Goal: Task Accomplishment & Management: Manage account settings

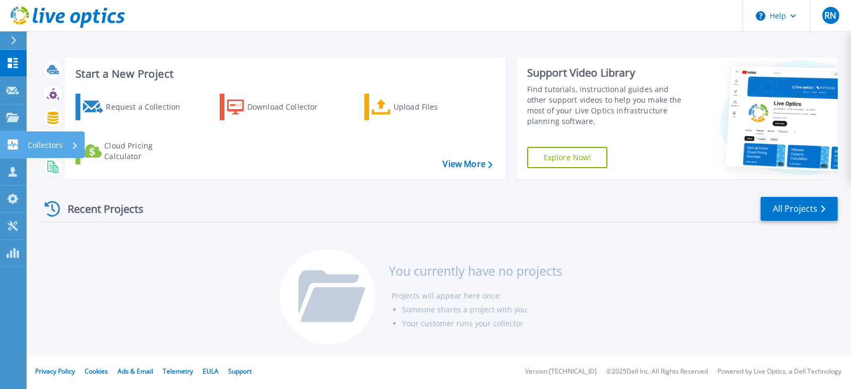
click at [13, 139] on icon at bounding box center [12, 144] width 13 height 10
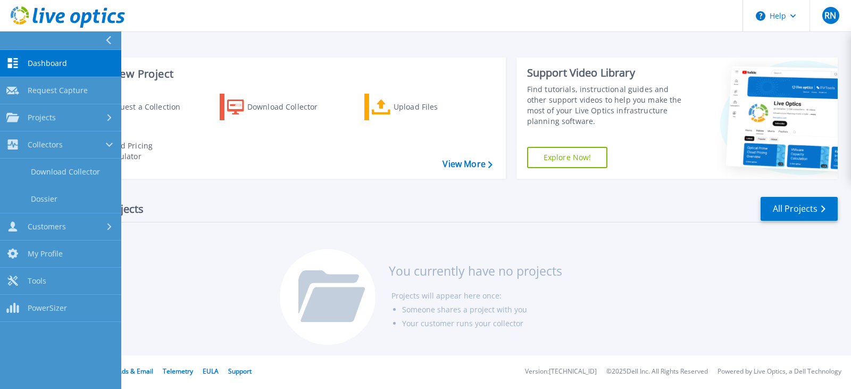
click at [608, 233] on div "Recent Projects All Projects You currently have no projects Projects will appea…" at bounding box center [439, 271] width 797 height 168
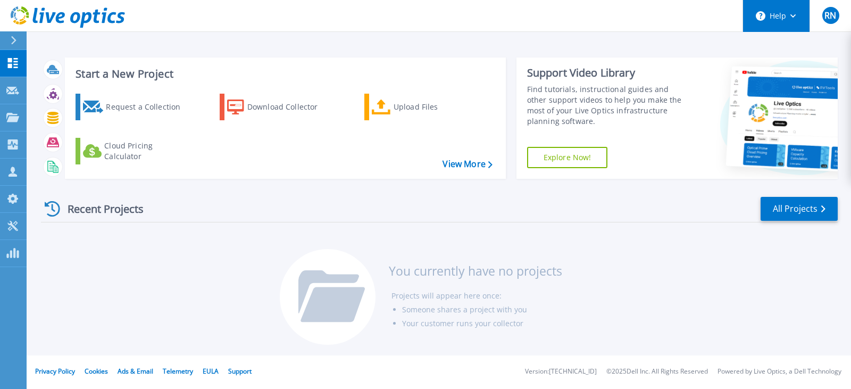
click at [783, 20] on button "Help" at bounding box center [776, 16] width 67 height 32
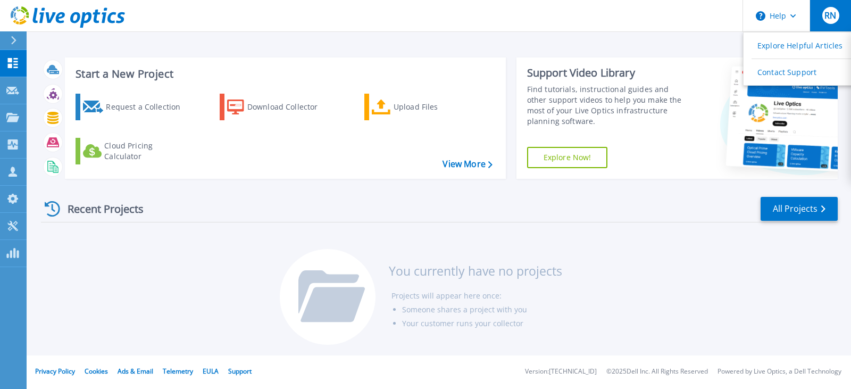
click at [832, 20] on span "RN" at bounding box center [831, 15] width 12 height 9
click at [676, 251] on div "Recent Projects All Projects You currently have no projects Projects will appea…" at bounding box center [439, 271] width 797 height 168
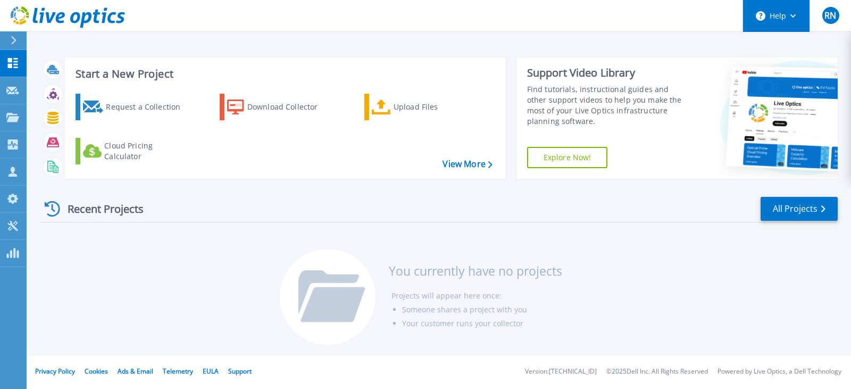
click at [784, 9] on button "Help" at bounding box center [776, 16] width 67 height 32
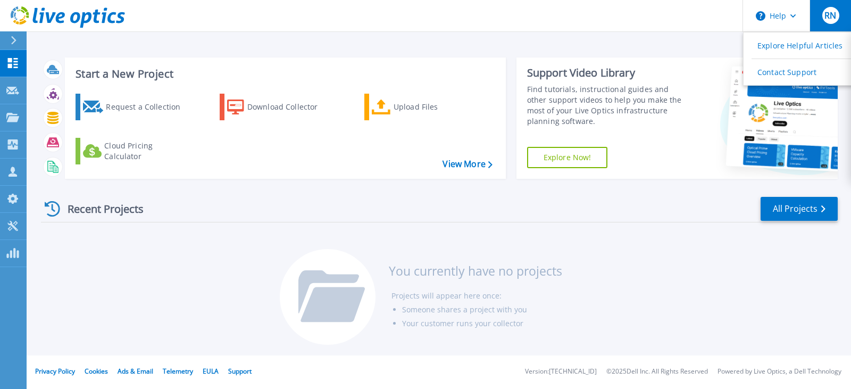
click at [823, 17] on div "RN" at bounding box center [831, 15] width 17 height 17
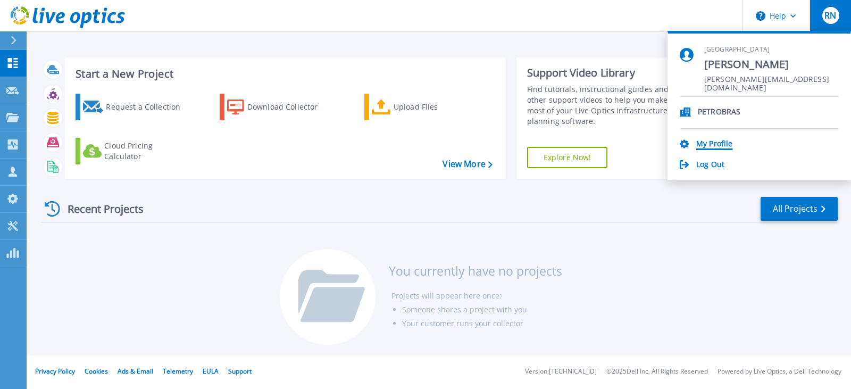
click at [729, 141] on link "My Profile" at bounding box center [714, 144] width 36 height 10
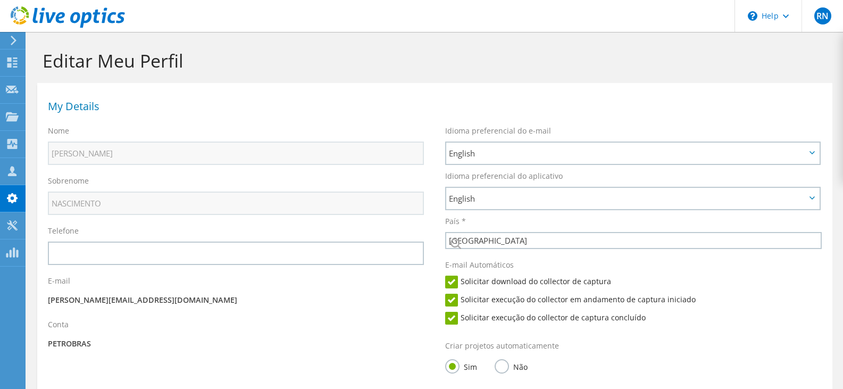
select select "30"
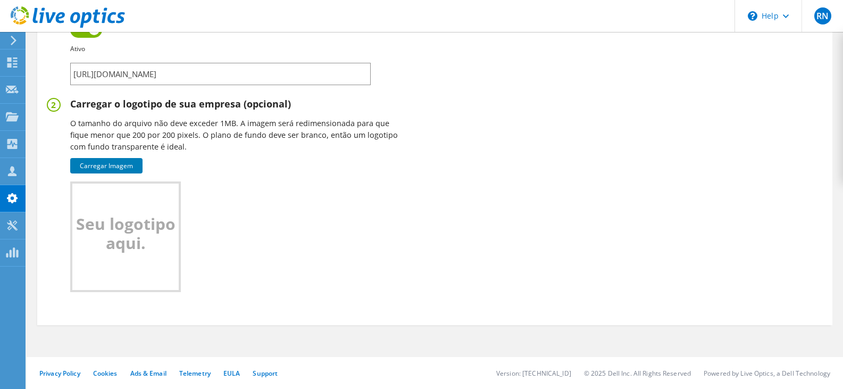
scroll to position [138, 0]
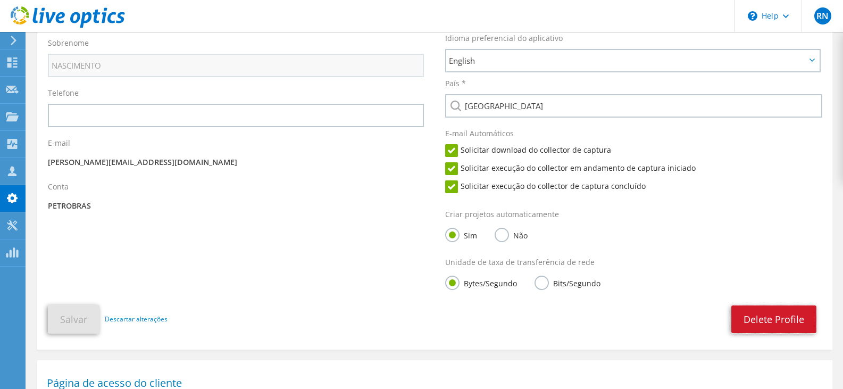
click at [773, 315] on link "Delete Profile" at bounding box center [774, 319] width 85 height 28
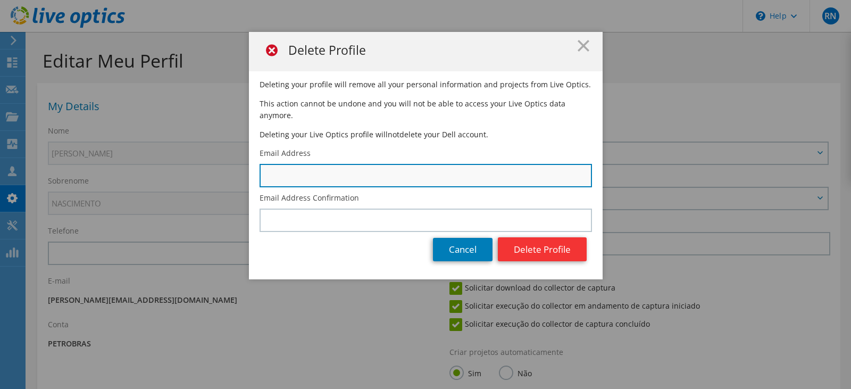
click at [410, 167] on input "text" at bounding box center [426, 175] width 333 height 23
type input "[PERSON_NAME][EMAIL_ADDRESS][PERSON_NAME][DOMAIN_NAME]"
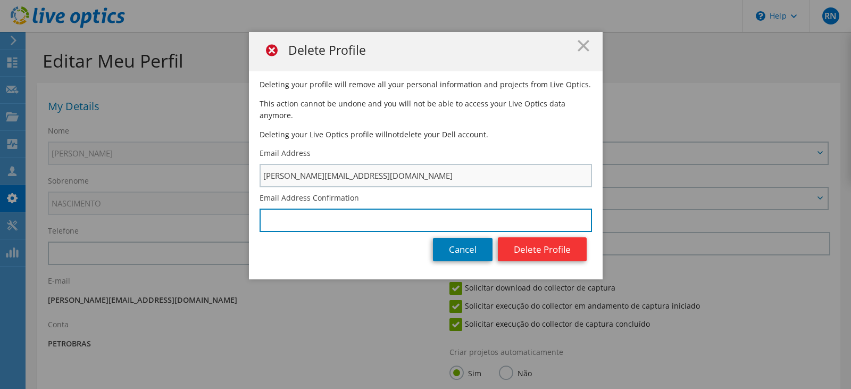
type input "[PERSON_NAME][EMAIL_ADDRESS][PERSON_NAME][DOMAIN_NAME]"
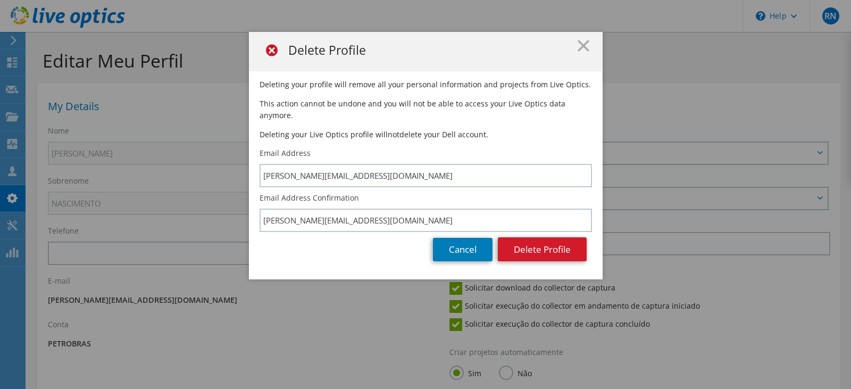
click at [514, 240] on button "Delete Profile" at bounding box center [542, 249] width 89 height 24
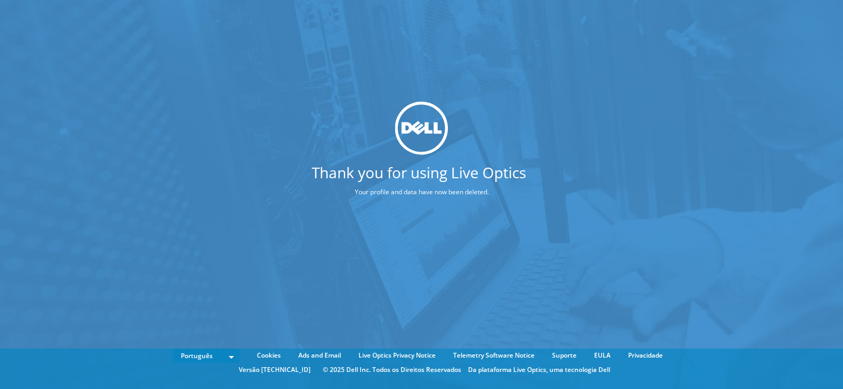
click at [424, 198] on p "Your profile and data have now been deleted." at bounding box center [422, 192] width 220 height 12
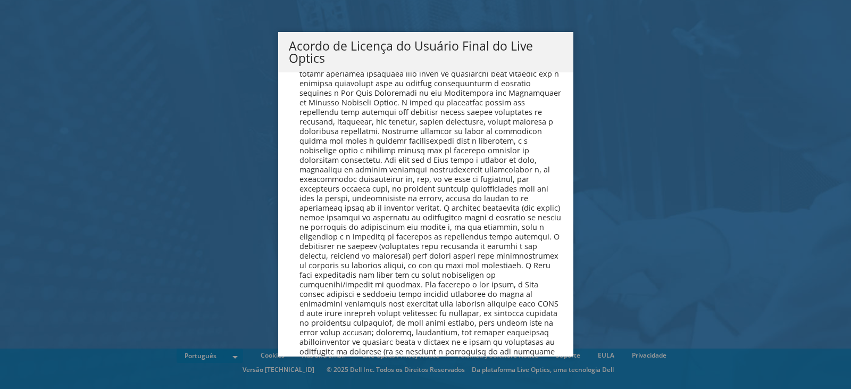
scroll to position [4253, 0]
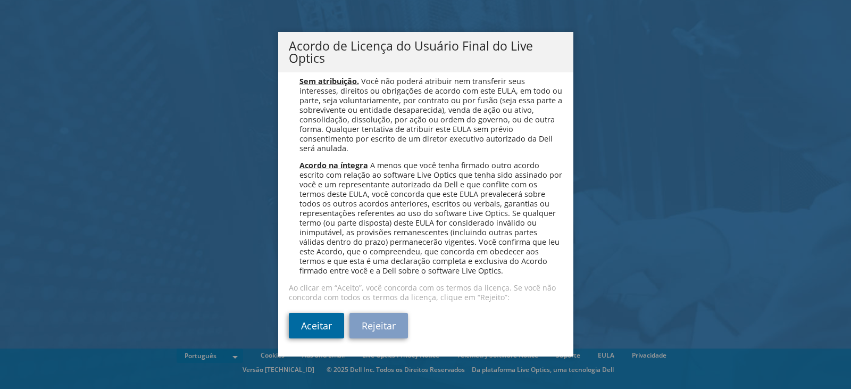
click at [302, 314] on link "Aceitar" at bounding box center [316, 326] width 55 height 26
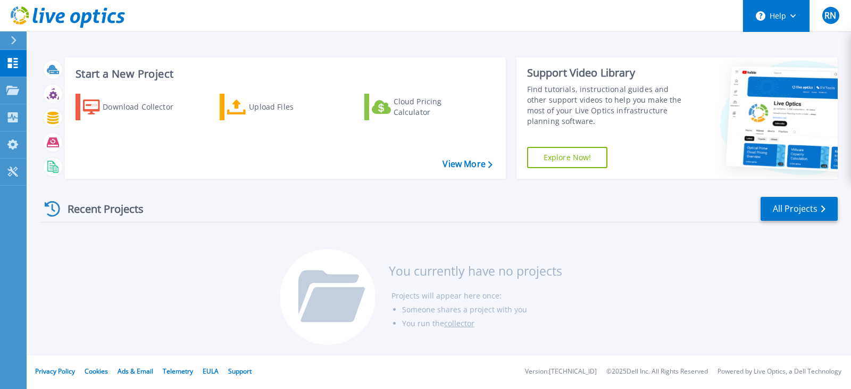
click at [779, 15] on button "Help" at bounding box center [776, 16] width 67 height 32
click at [753, 18] on button "Help" at bounding box center [776, 16] width 67 height 32
click at [832, 13] on span "RN" at bounding box center [831, 15] width 12 height 9
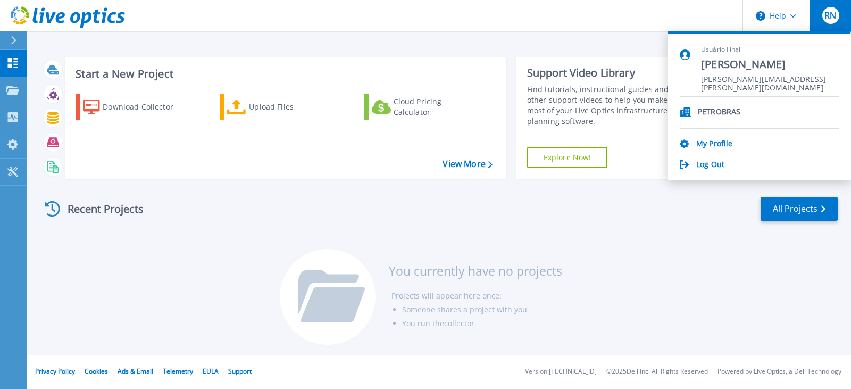
click at [723, 113] on p "PETROBRAS" at bounding box center [719, 112] width 43 height 10
click at [834, 23] on div "RN" at bounding box center [831, 15] width 17 height 17
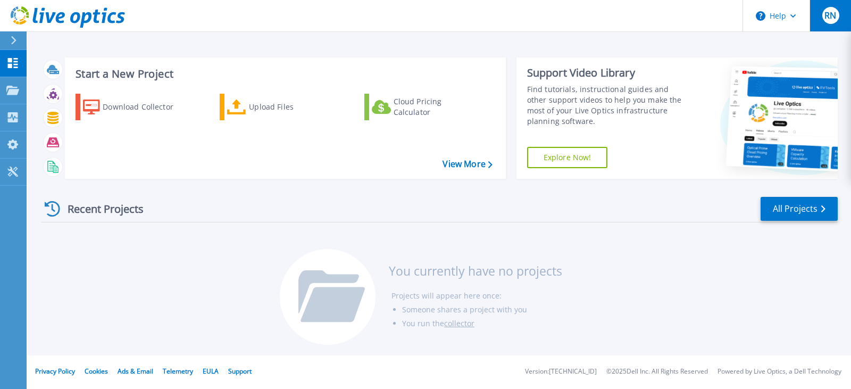
click at [834, 23] on div "RN" at bounding box center [831, 15] width 17 height 17
click at [792, 16] on icon at bounding box center [794, 16] width 6 height 4
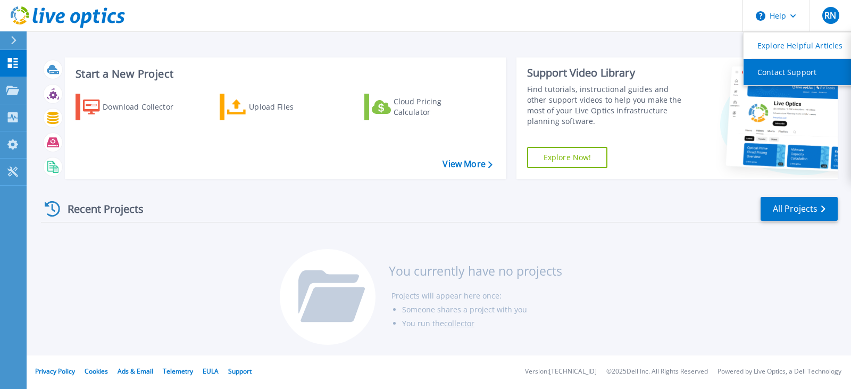
click at [792, 74] on link "Contact Support" at bounding box center [803, 72] width 119 height 26
